Goal: Navigation & Orientation: Find specific page/section

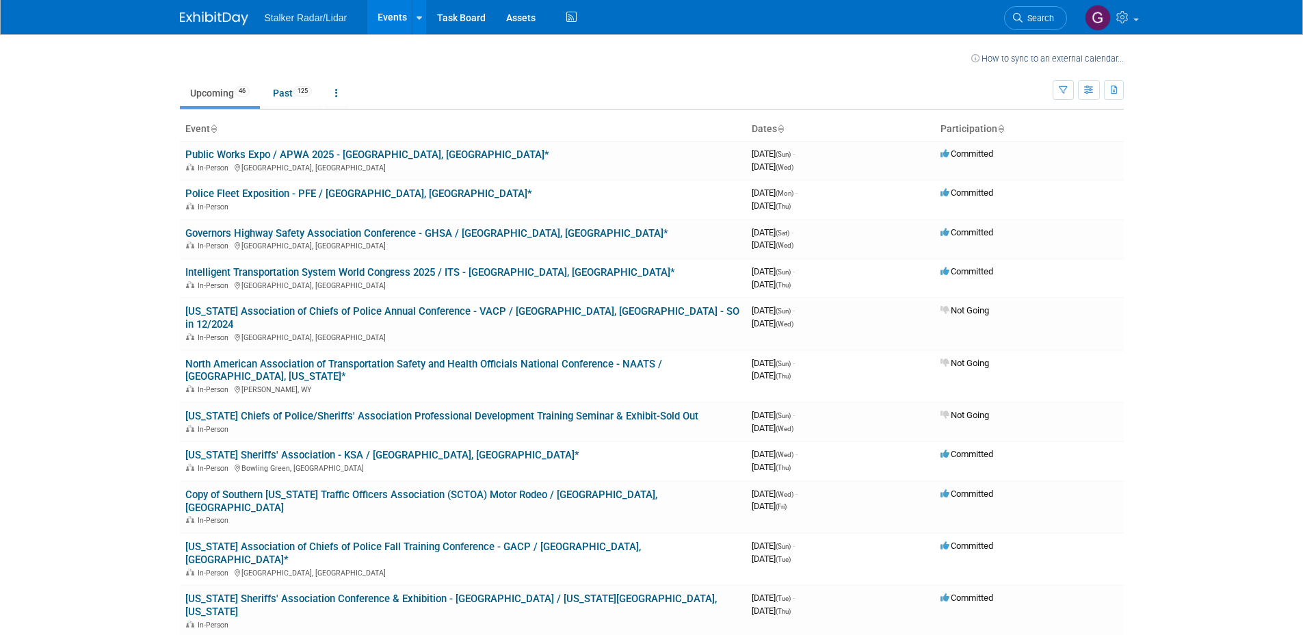
click at [90, 132] on body "Stalker Radar/Lidar Events Recently Viewed Events: International Association of…" at bounding box center [651, 317] width 1303 height 635
click at [293, 89] on link "Past 125" at bounding box center [292, 93] width 59 height 26
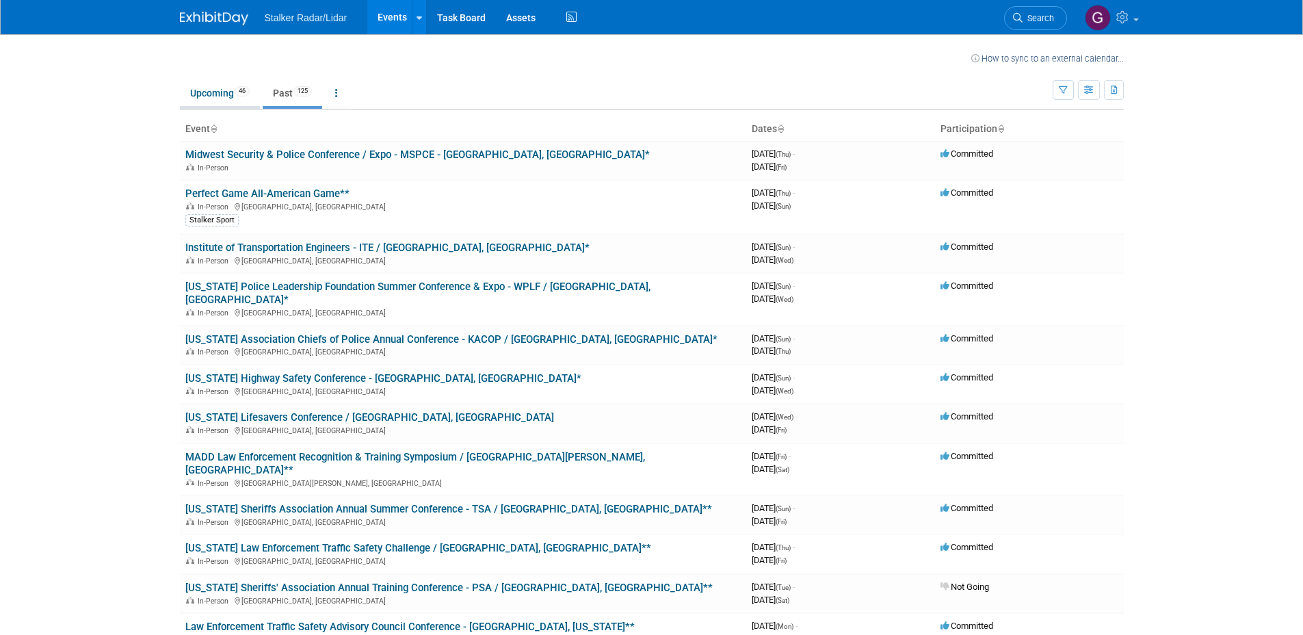
click at [200, 91] on link "Upcoming 46" at bounding box center [220, 93] width 80 height 26
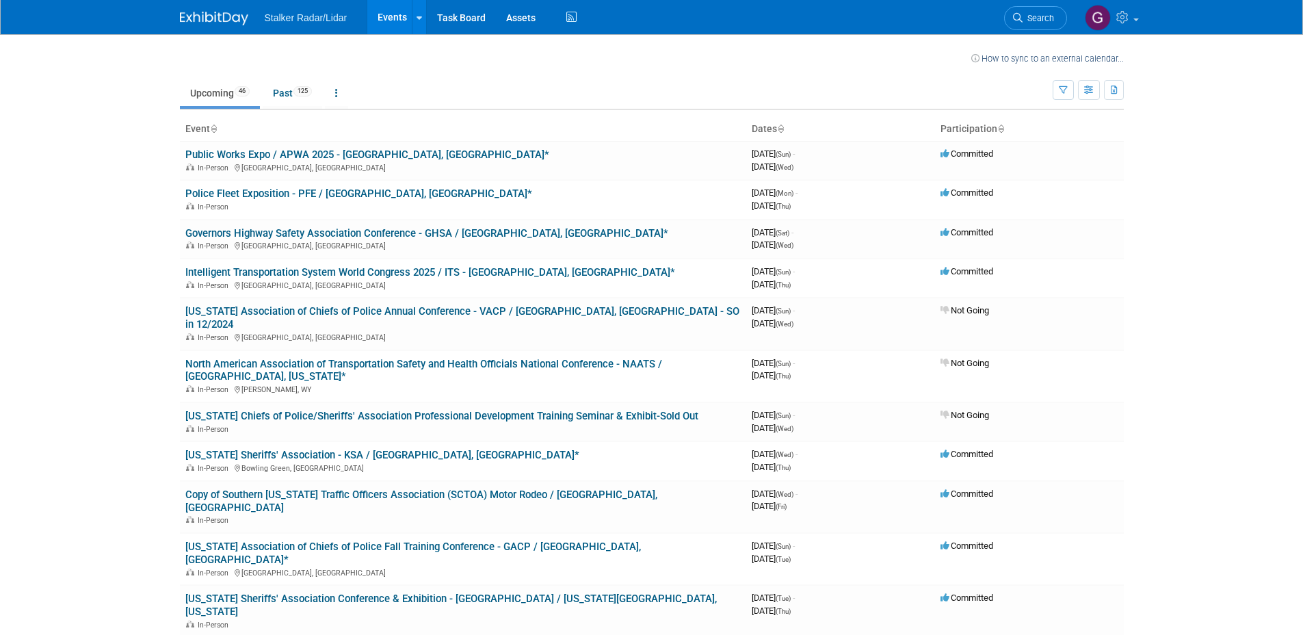
drag, startPoint x: 553, startPoint y: 61, endPoint x: 473, endPoint y: 68, distance: 80.4
click at [553, 61] on td at bounding box center [595, 56] width 749 height 17
click at [295, 90] on link "Past 125" at bounding box center [292, 93] width 59 height 26
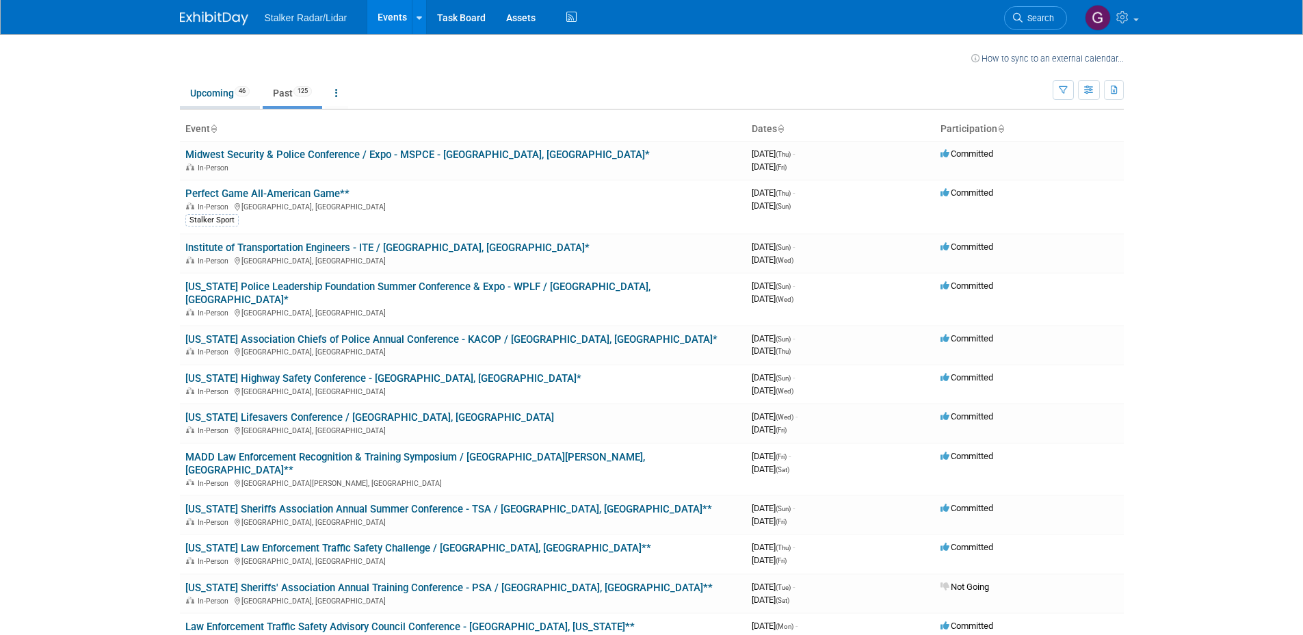
click at [213, 88] on link "Upcoming 46" at bounding box center [220, 93] width 80 height 26
